Goal: Task Accomplishment & Management: Use online tool/utility

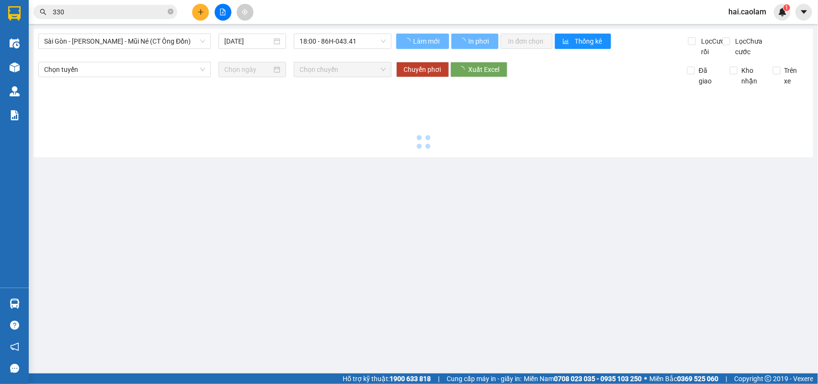
click at [137, 41] on span "Sài Gòn - [PERSON_NAME] - Mũi Né (CT Ông Đồn)" at bounding box center [124, 41] width 161 height 14
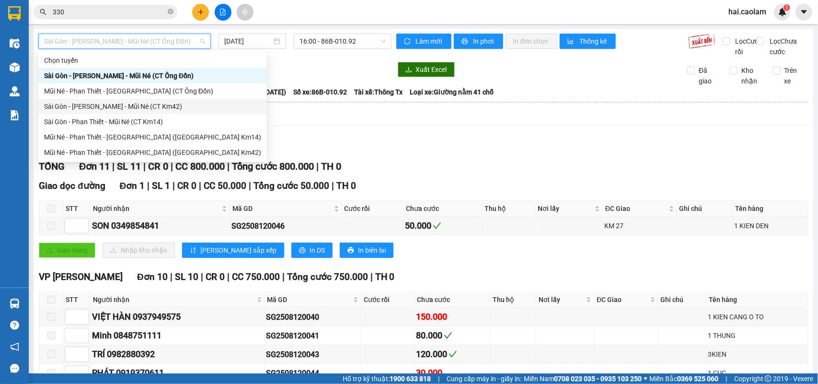
click at [177, 107] on div "Sài Gòn - [PERSON_NAME] - Mũi Né (CT Km42)" at bounding box center [152, 106] width 217 height 11
type input "[DATE]"
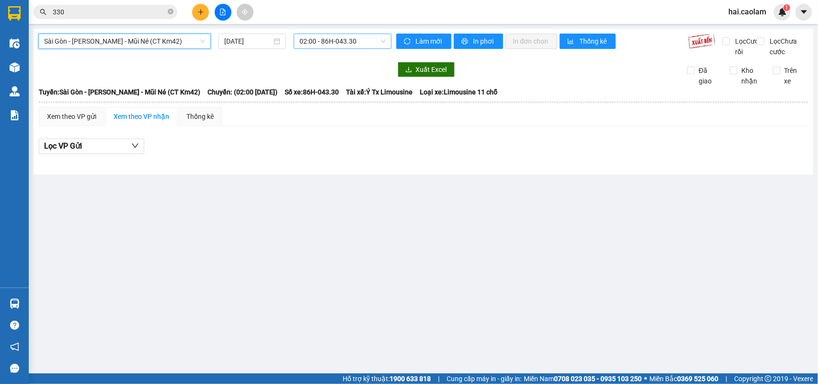
click at [313, 44] on span "02:00 - 86H-043.30" at bounding box center [343, 41] width 86 height 14
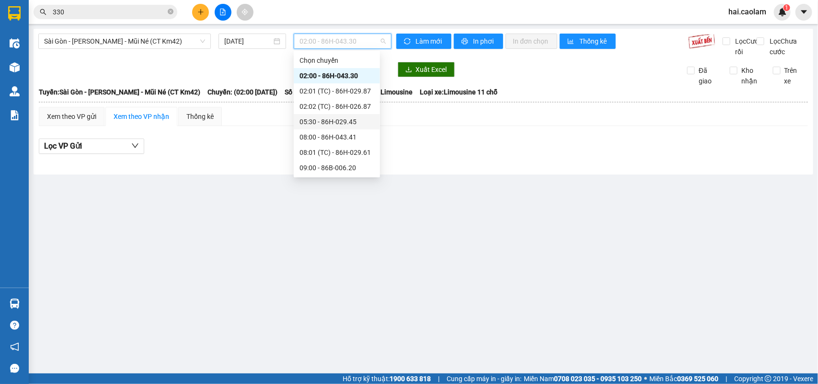
scroll to position [168, 0]
click at [342, 133] on div "18:00 - 86H-043.41" at bounding box center [337, 137] width 75 height 11
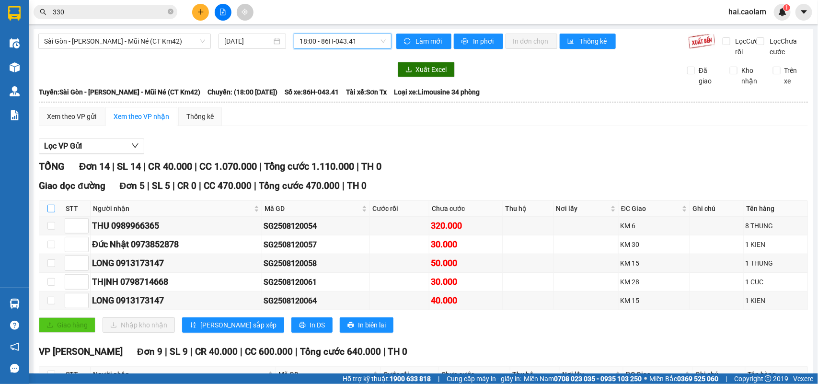
click at [51, 212] on input "checkbox" at bounding box center [51, 209] width 8 height 8
checkbox input "true"
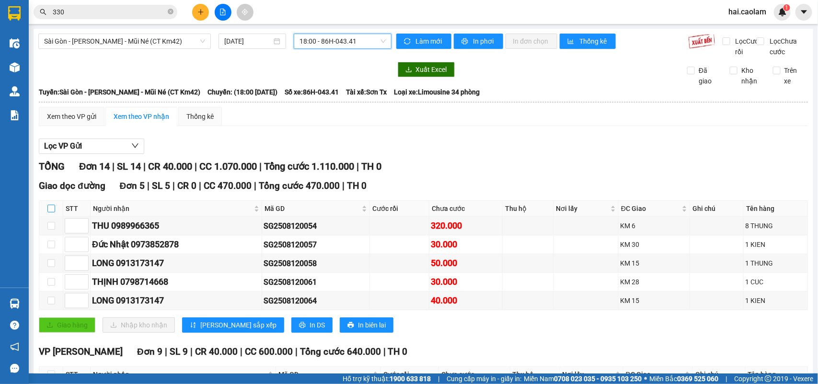
checkbox input "true"
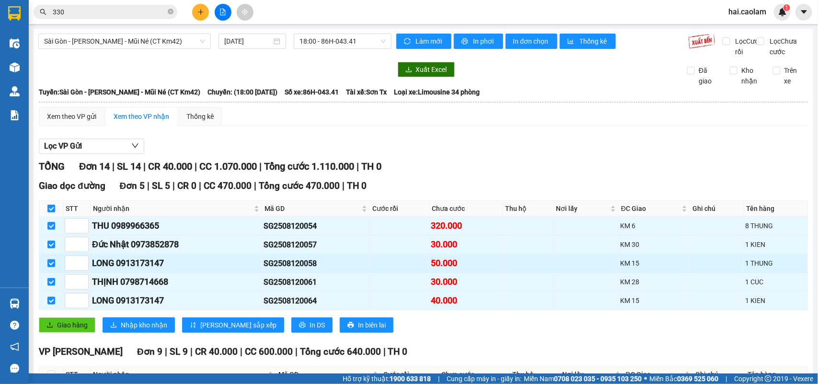
click at [49, 267] on input "checkbox" at bounding box center [51, 263] width 8 height 8
checkbox input "false"
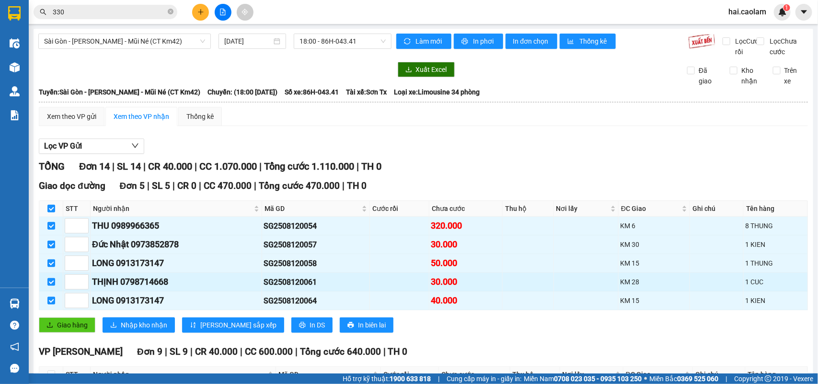
checkbox input "false"
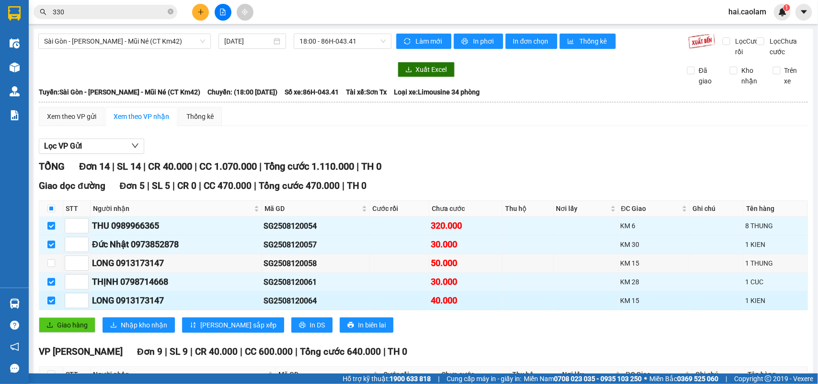
click at [50, 304] on input "checkbox" at bounding box center [51, 301] width 8 height 8
checkbox input "false"
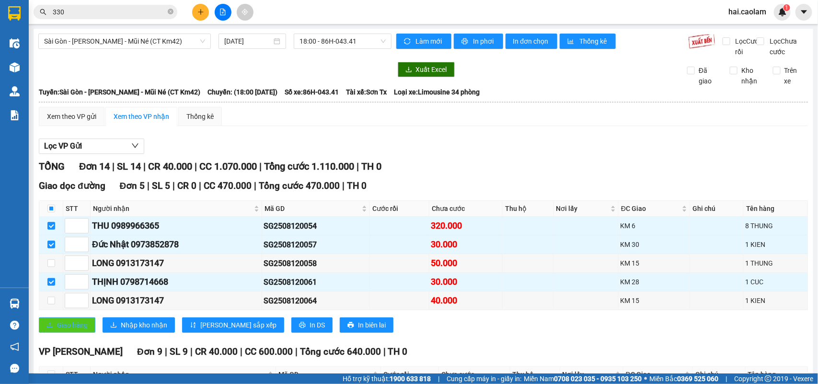
click at [68, 330] on span "Giao hàng" at bounding box center [72, 325] width 31 height 11
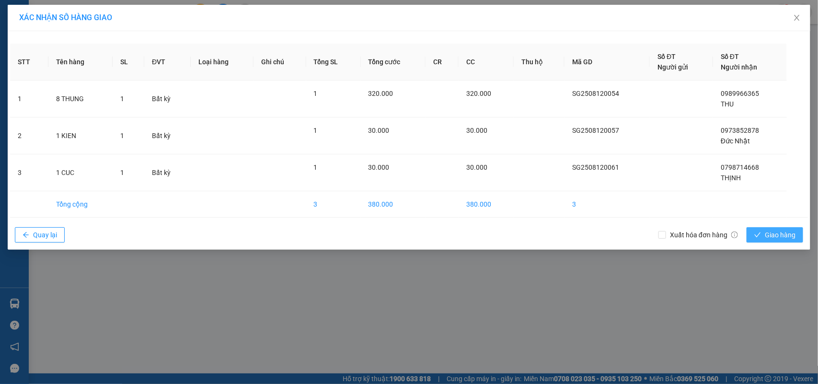
click at [758, 234] on icon "check" at bounding box center [757, 235] width 7 height 7
